Goal: Transaction & Acquisition: Purchase product/service

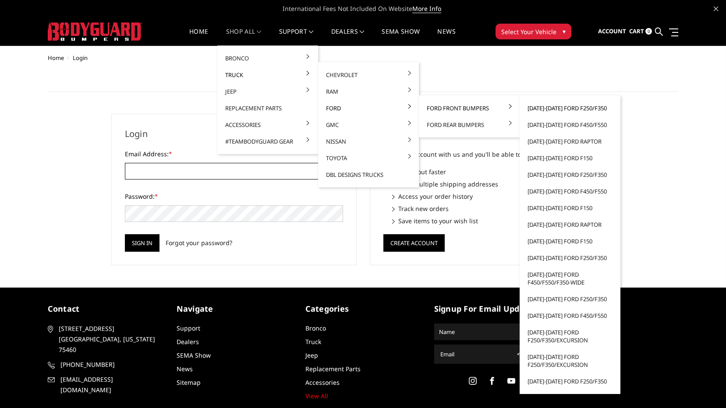
type input "brody@ct-customs.com"
click at [552, 110] on link "[DATE]-[DATE] Ford F250/F350" at bounding box center [570, 108] width 94 height 17
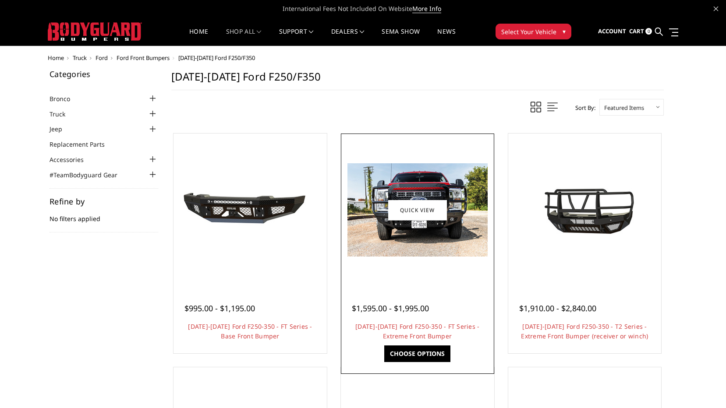
click at [414, 246] on img at bounding box center [417, 209] width 140 height 93
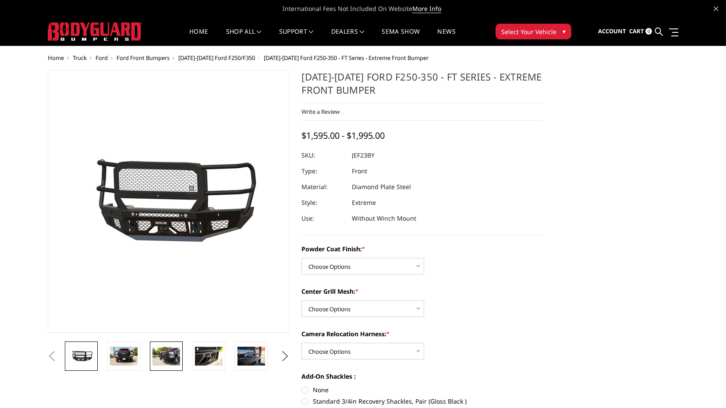
click at [166, 364] on img at bounding box center [166, 356] width 28 height 18
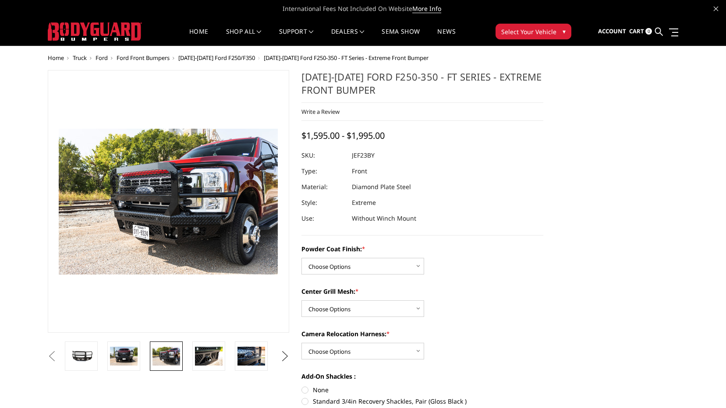
click at [286, 356] on button "Next" at bounding box center [284, 356] width 13 height 13
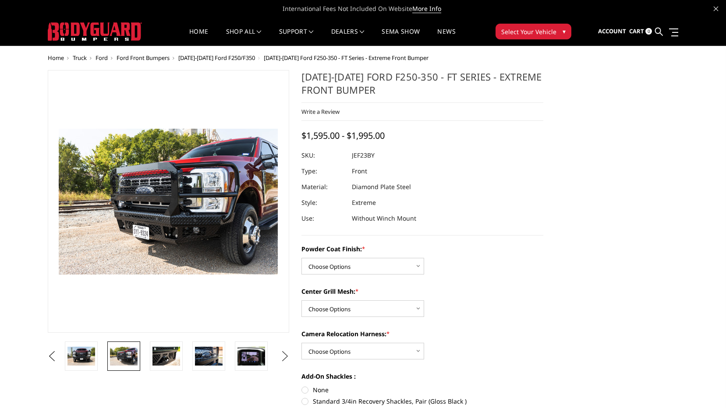
click at [284, 355] on button "Next" at bounding box center [284, 356] width 13 height 13
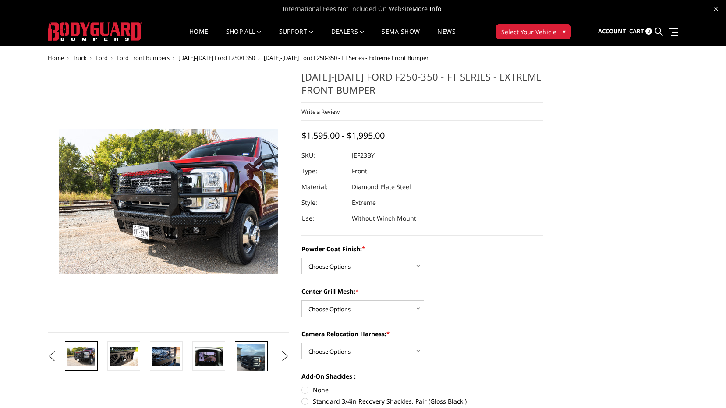
click at [245, 353] on img at bounding box center [251, 362] width 28 height 37
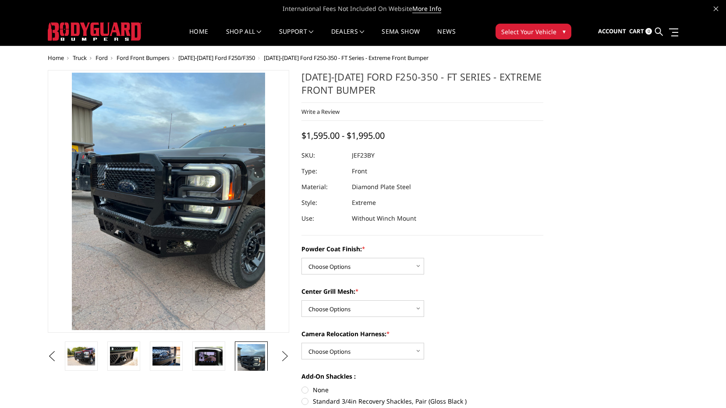
click at [285, 356] on button "Next" at bounding box center [284, 356] width 13 height 13
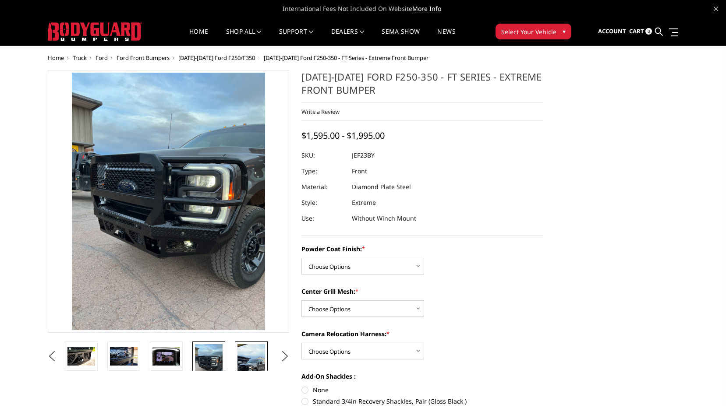
click at [257, 358] on img at bounding box center [251, 368] width 28 height 49
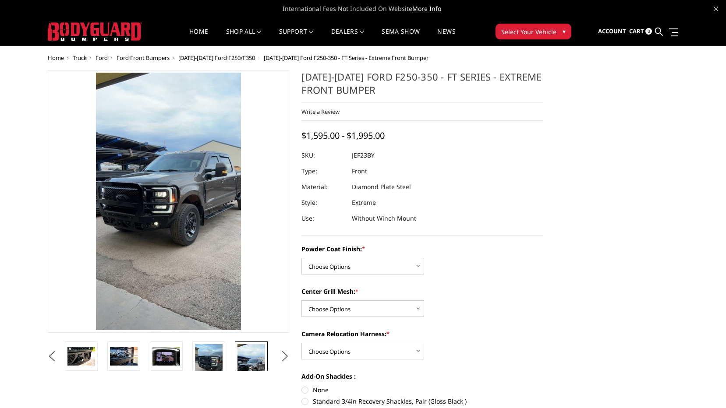
click at [283, 356] on button "Next" at bounding box center [284, 356] width 13 height 13
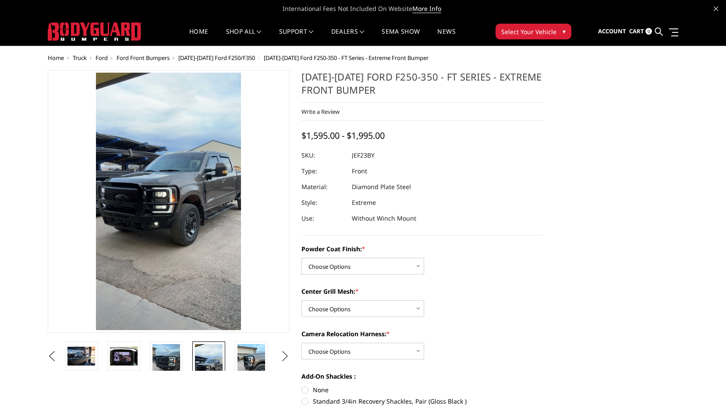
click at [283, 356] on button "Next" at bounding box center [284, 356] width 13 height 13
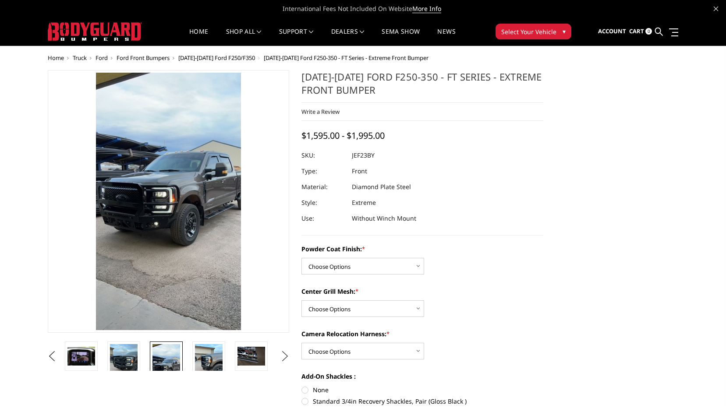
click at [283, 356] on button "Next" at bounding box center [284, 356] width 13 height 13
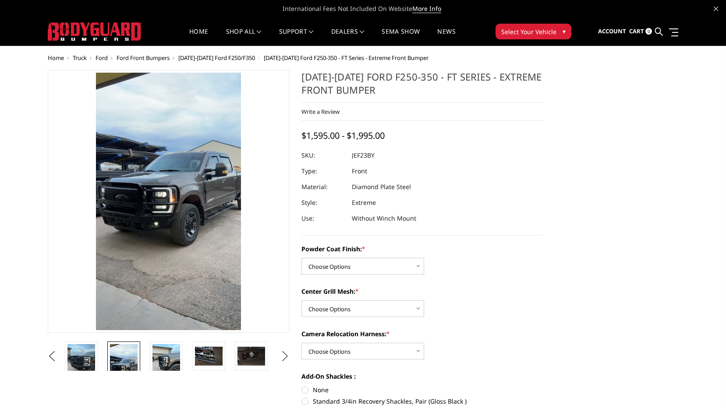
click at [283, 356] on button "Next" at bounding box center [284, 356] width 13 height 13
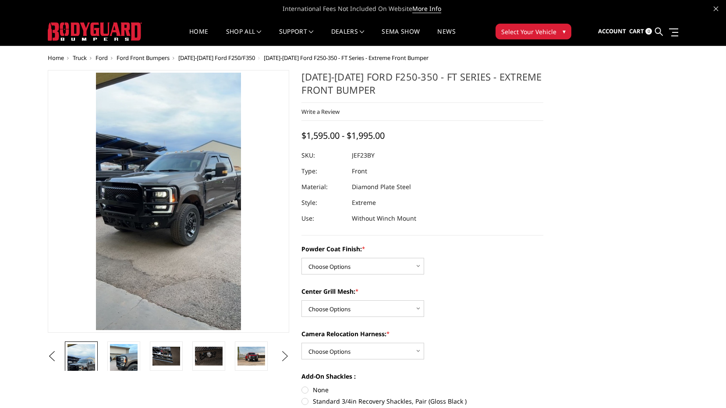
click at [283, 356] on button "Next" at bounding box center [284, 356] width 13 height 13
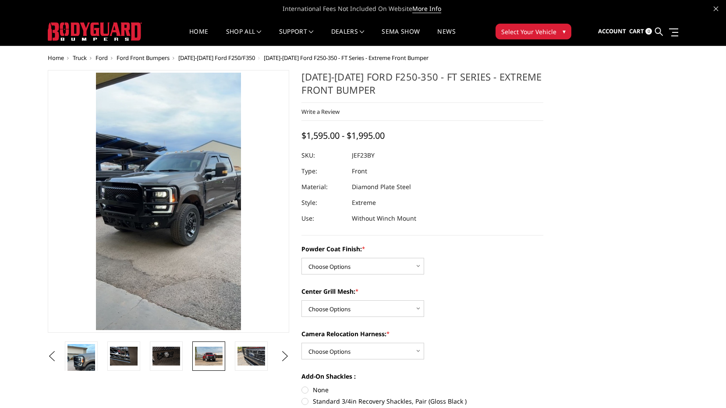
click at [210, 355] on img at bounding box center [209, 356] width 28 height 18
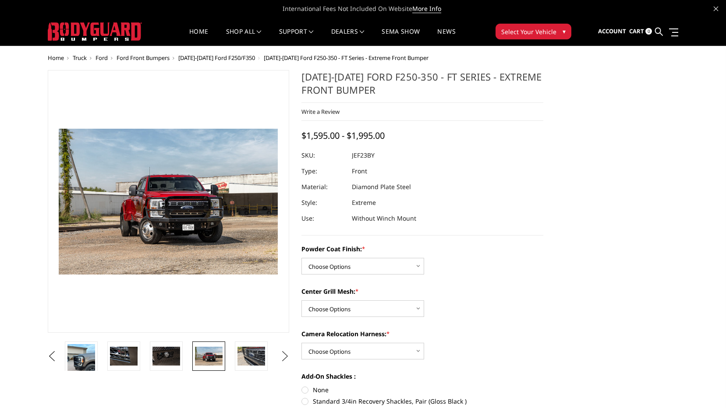
click at [284, 354] on button "Next" at bounding box center [284, 356] width 13 height 13
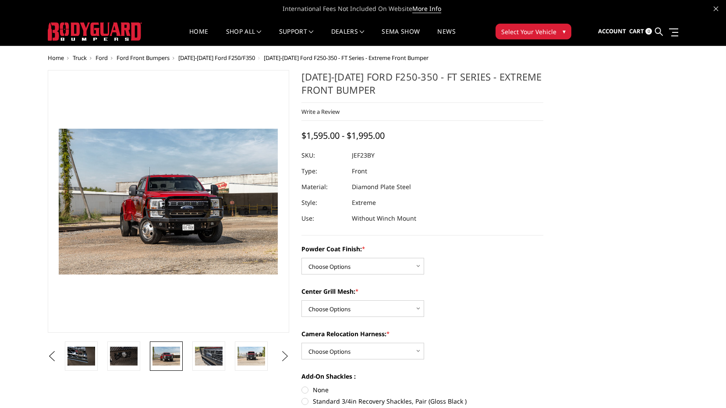
click at [282, 355] on button "Next" at bounding box center [284, 356] width 13 height 13
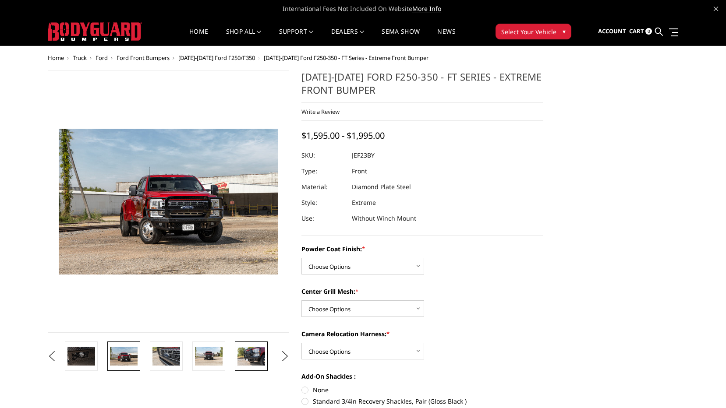
click at [251, 351] on img at bounding box center [251, 356] width 28 height 18
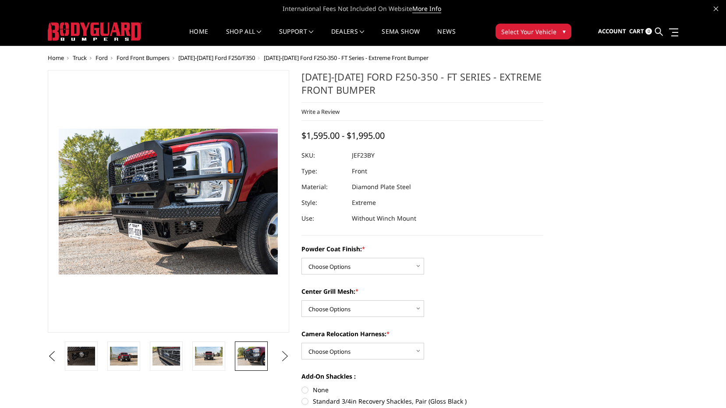
click at [282, 356] on button "Next" at bounding box center [284, 356] width 13 height 13
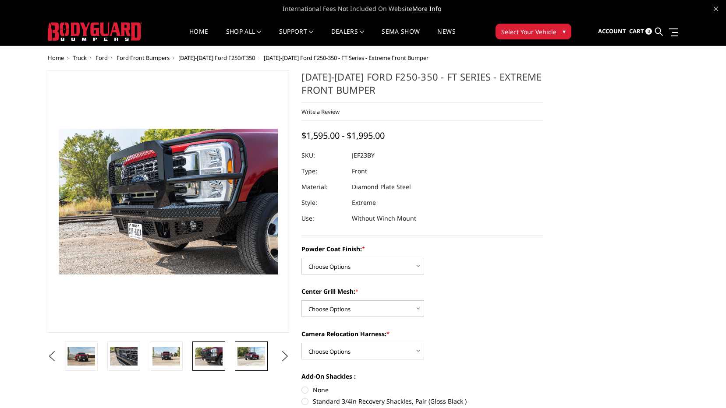
click at [251, 360] on img at bounding box center [251, 356] width 28 height 18
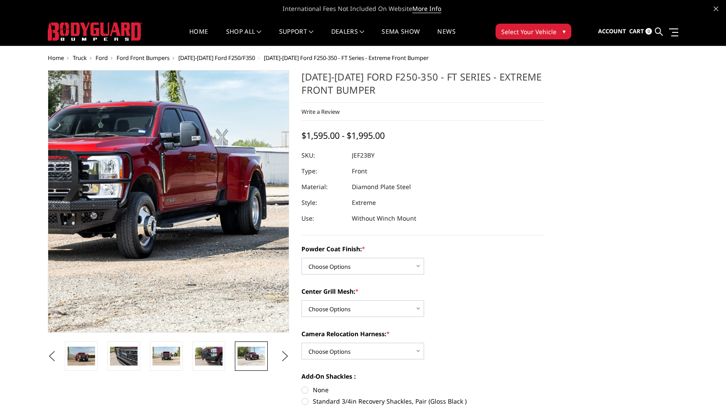
click at [214, 255] on img at bounding box center [108, 179] width 561 height 374
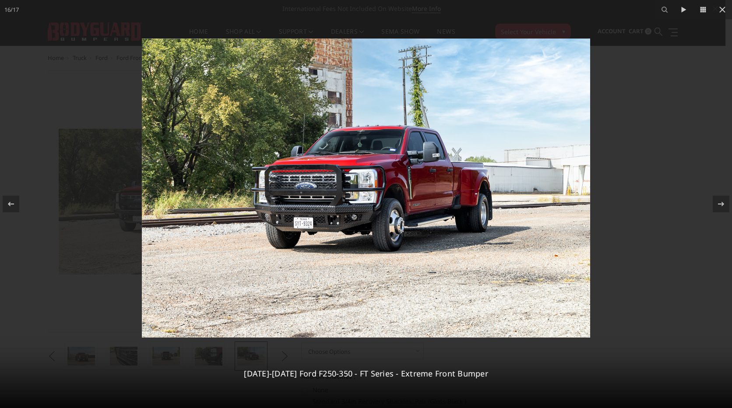
click at [377, 177] on img at bounding box center [366, 188] width 448 height 299
click at [354, 210] on img at bounding box center [366, 188] width 448 height 299
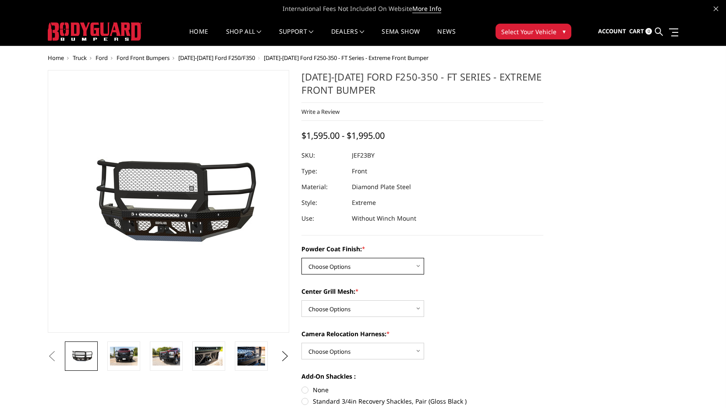
click at [388, 263] on select "Choose Options Bare Metal Gloss Black Powder Coat Textured Black Powder Coat" at bounding box center [362, 266] width 123 height 17
select select "3264"
click at [301, 258] on select "Choose Options Bare Metal Gloss Black Powder Coat Textured Black Powder Coat" at bounding box center [362, 266] width 123 height 17
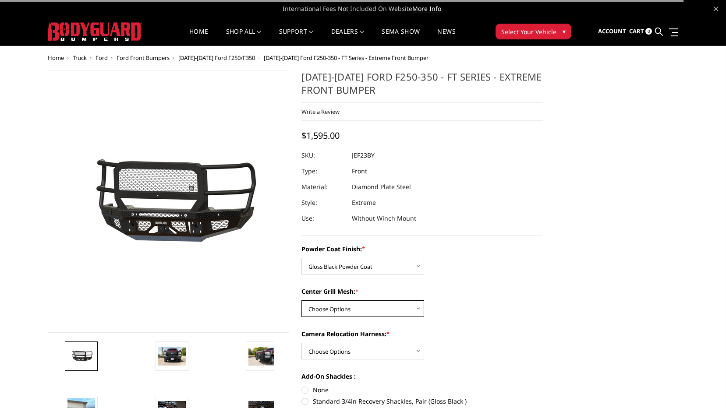
click at [374, 308] on select "Choose Options WITH Expanded Metal in Center Grill WITHOUT Expanded Metal in Ce…" at bounding box center [362, 308] width 123 height 17
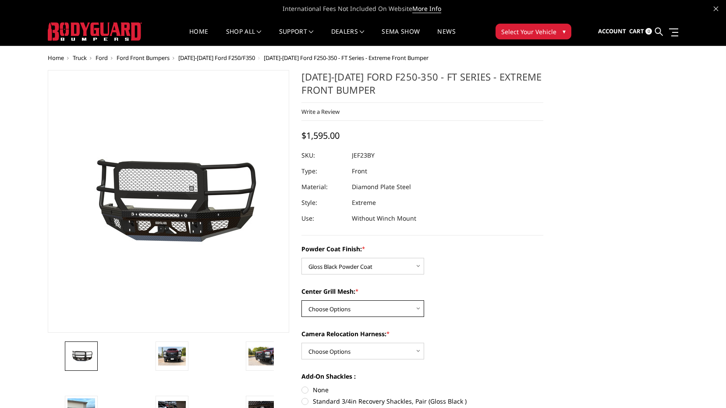
select select "3266"
click at [301, 300] on select "Choose Options WITH Expanded Metal in Center Grill WITHOUT Expanded Metal in Ce…" at bounding box center [362, 308] width 123 height 17
click at [374, 352] on select "Choose Options WITH Camera Relocation Harness WITHOUT Camera Relocation Harness" at bounding box center [362, 351] width 123 height 17
click at [301, 343] on select "Choose Options WITH Camera Relocation Harness WITHOUT Camera Relocation Harness" at bounding box center [362, 351] width 123 height 17
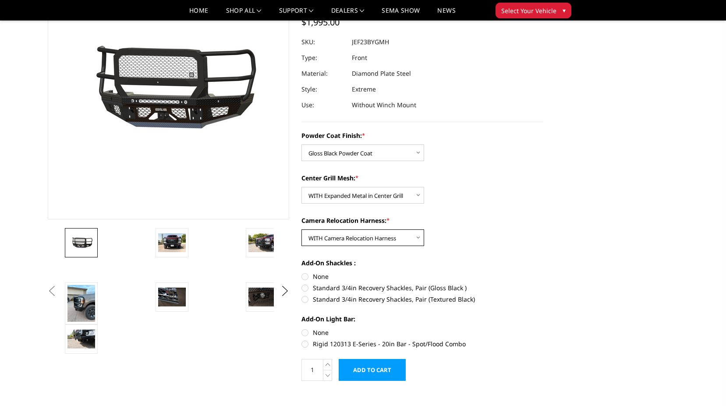
click at [400, 234] on select "Choose Options WITH Camera Relocation Harness WITHOUT Camera Relocation Harness" at bounding box center [362, 237] width 123 height 17
select select "3269"
click at [301, 229] on select "Choose Options WITH Camera Relocation Harness WITHOUT Camera Relocation Harness" at bounding box center [362, 237] width 123 height 17
click at [307, 276] on label "None" at bounding box center [422, 276] width 242 height 9
click at [302, 272] on input "None" at bounding box center [301, 272] width 0 height 0
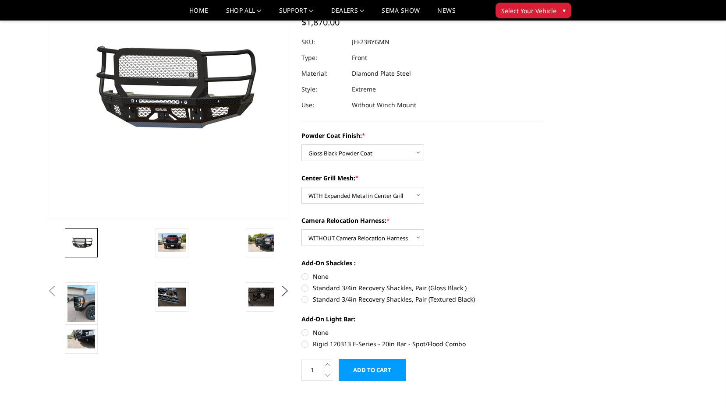
radio input "true"
click at [307, 334] on label "None" at bounding box center [422, 332] width 242 height 9
click at [302, 328] on input "None" at bounding box center [301, 328] width 0 height 0
radio input "true"
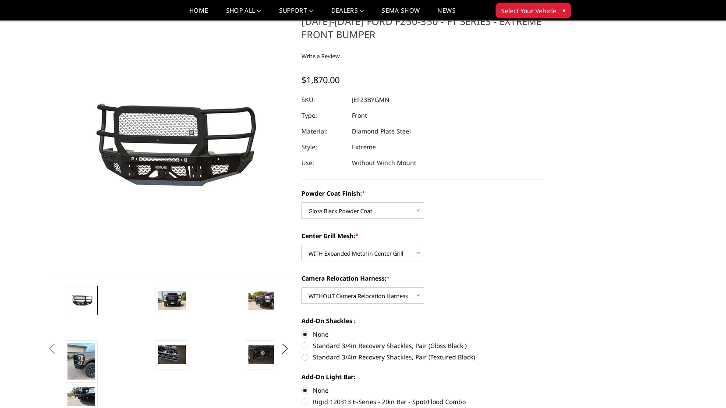
scroll to position [44, 0]
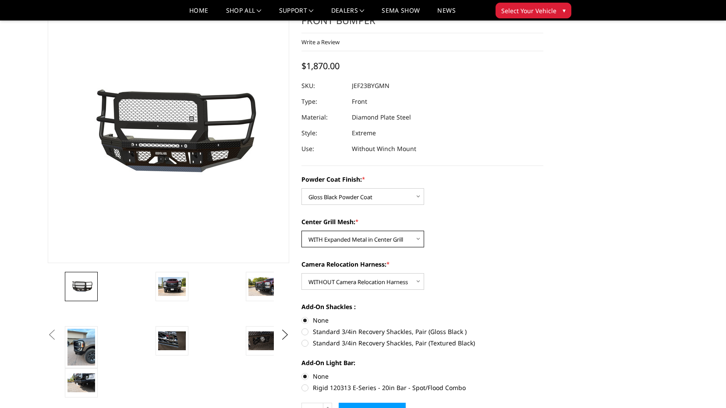
click at [377, 241] on select "Choose Options WITH Expanded Metal in Center Grill WITHOUT Expanded Metal in Ce…" at bounding box center [362, 239] width 123 height 17
click at [301, 231] on select "Choose Options WITH Expanded Metal in Center Grill WITHOUT Expanded Metal in Ce…" at bounding box center [362, 239] width 123 height 17
click at [402, 236] on select "Choose Options WITH Expanded Metal in Center Grill WITHOUT Expanded Metal in Ce…" at bounding box center [362, 239] width 123 height 17
select select "3266"
click at [301, 231] on select "Choose Options WITH Expanded Metal in Center Grill WITHOUT Expanded Metal in Ce…" at bounding box center [362, 239] width 123 height 17
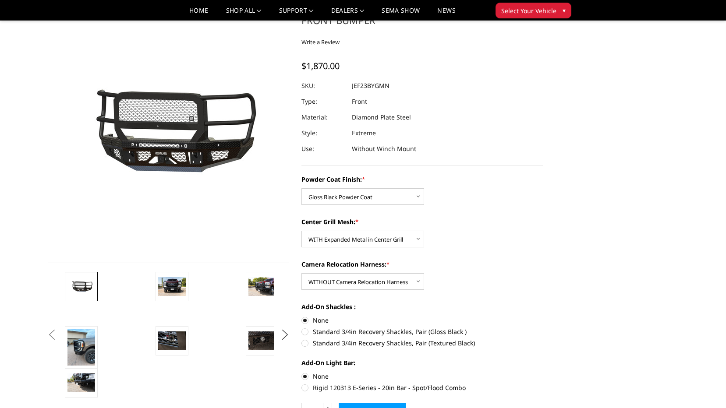
click at [285, 335] on button "Next" at bounding box center [284, 334] width 13 height 13
